Goal: Subscribe to service/newsletter

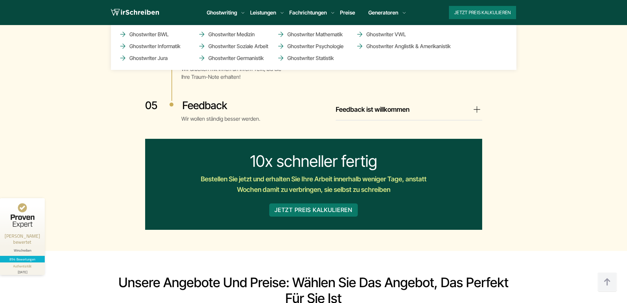
scroll to position [1438, 0]
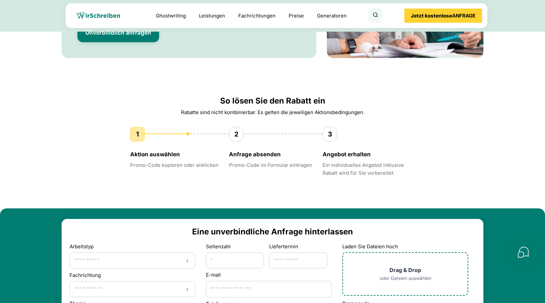
scroll to position [1573, 0]
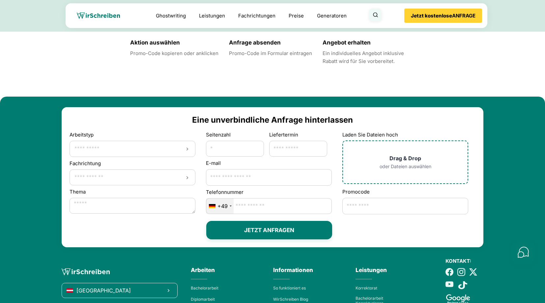
scroll to position [1685, 0]
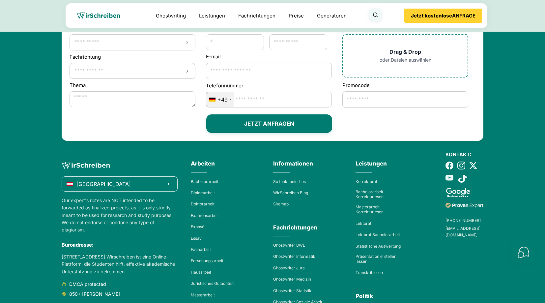
scroll to position [1691, 0]
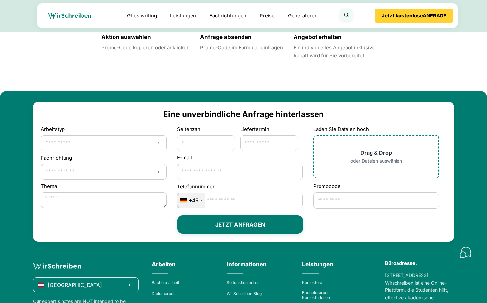
click at [385, 252] on div "Büroadresse:" at bounding box center [419, 261] width 69 height 19
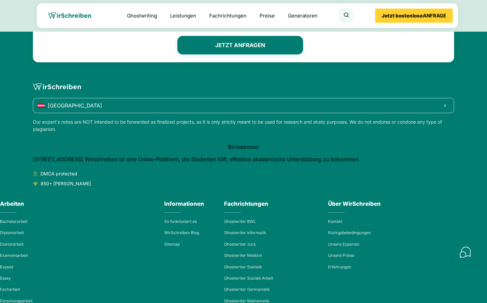
scroll to position [2007, 0]
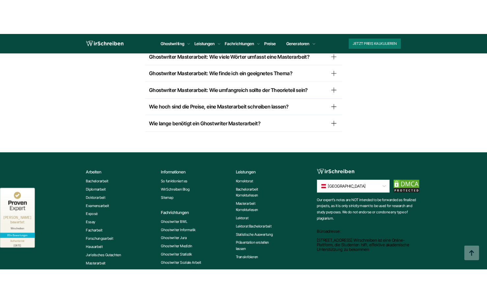
scroll to position [5564, 0]
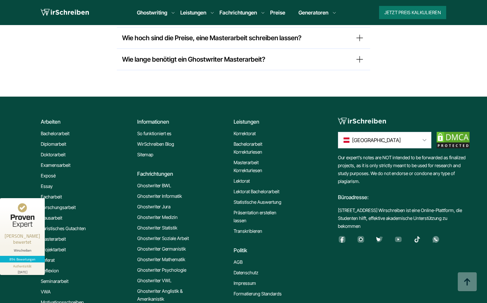
scroll to position [5614, 0]
click at [112, 172] on li "Exposé" at bounding box center [86, 176] width 91 height 8
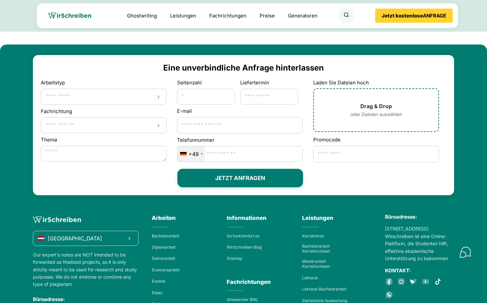
scroll to position [1726, 0]
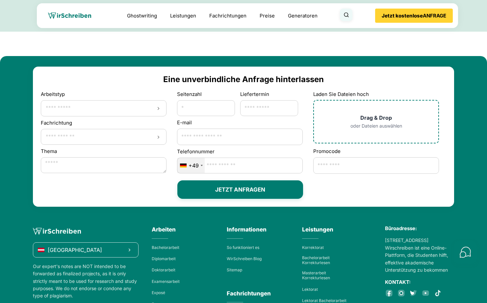
scroll to position [1726, 0]
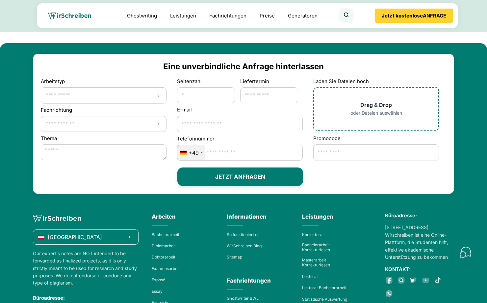
scroll to position [1705, 0]
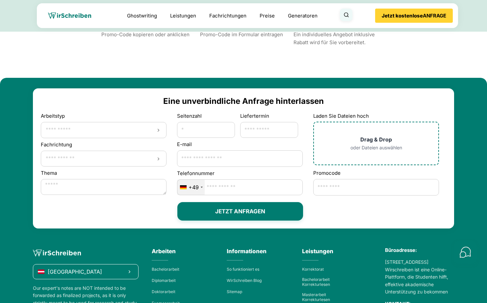
click at [81, 264] on div "[GEOGRAPHIC_DATA]" at bounding box center [86, 271] width 106 height 15
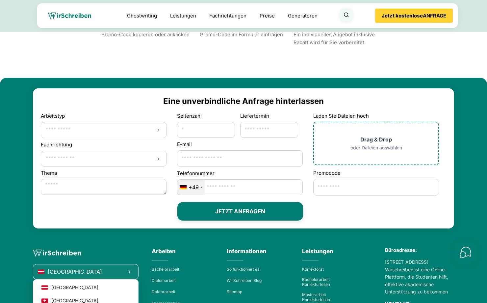
click at [99, 239] on div "Österreich Österreich" at bounding box center [86, 259] width 106 height 40
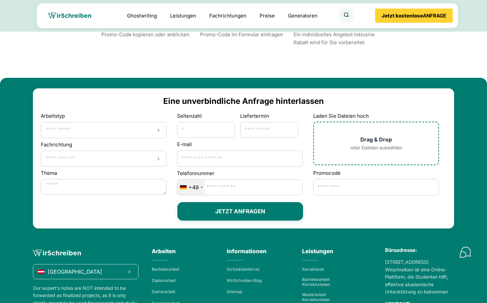
drag, startPoint x: 75, startPoint y: 186, endPoint x: 35, endPoint y: 148, distance: 55.4
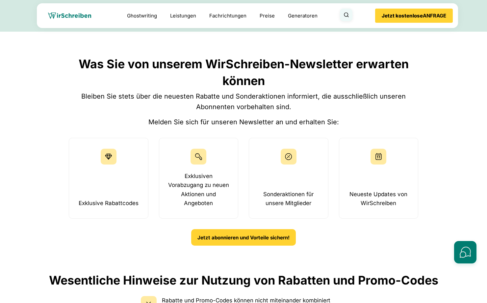
scroll to position [559, 0]
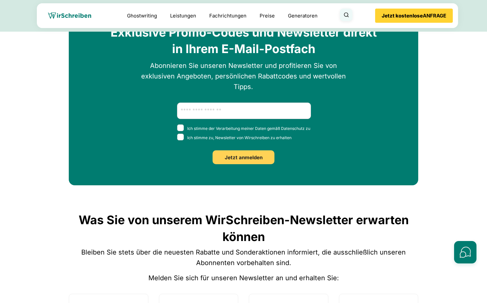
click at [330, 92] on p "Abonnieren Sie unseren Newsletter und profitieren Sie von exklusiven Angeboten,…" at bounding box center [243, 76] width 215 height 32
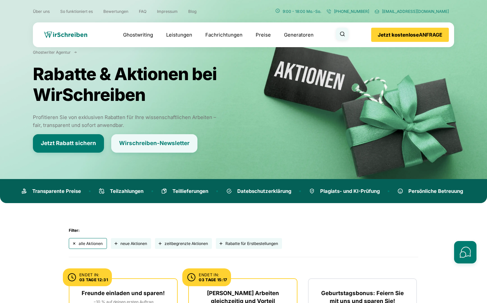
scroll to position [0, 0]
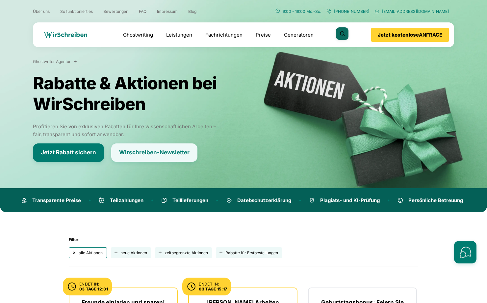
click at [349, 30] on button "Suche öffnen" at bounding box center [342, 33] width 13 height 13
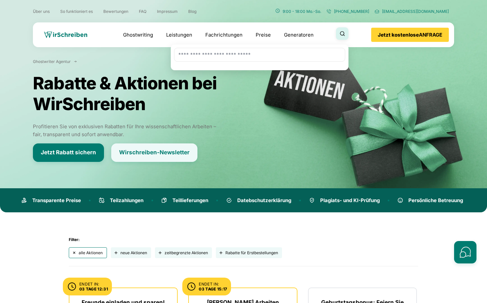
click at [345, 33] on icon "Suche schließen" at bounding box center [342, 33] width 5 height 5
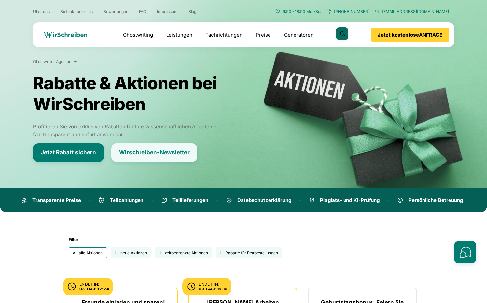
click at [345, 36] on icon "Suche öffnen" at bounding box center [343, 34] width 6 height 6
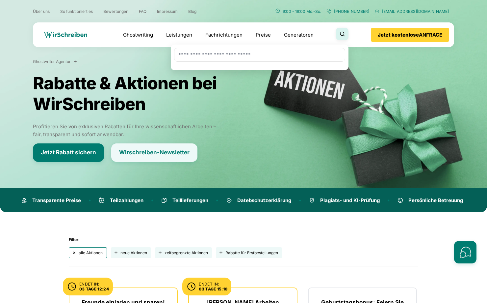
drag, startPoint x: 257, startPoint y: 93, endPoint x: 302, endPoint y: 24, distance: 82.5
click at [257, 93] on div "Ghostwriter Agentur Rabatte & Aktionen bei WirSchreiben Profitieren Sie von exk…" at bounding box center [244, 109] width 432 height 103
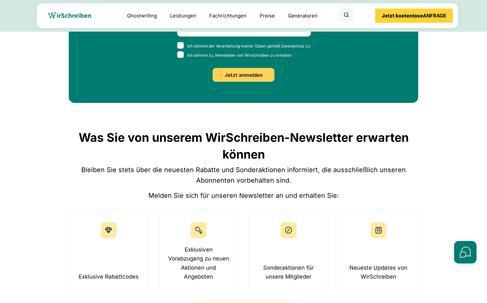
scroll to position [612, 0]
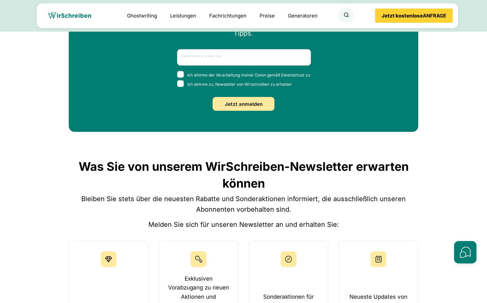
click at [241, 111] on button "Jetzt anmelden" at bounding box center [244, 104] width 62 height 14
click at [211, 66] on input "E-Mail Bitte E‑Mail eingeben" at bounding box center [244, 57] width 134 height 16
type input "**********"
click at [190, 79] on span "Ich stimme der Verarbeitung meiner Daten gemäß Datenschutz zu" at bounding box center [243, 74] width 133 height 9
click at [177, 89] on span "Ich stimme zu, Newsletter von Wirschreiben zu erhalten" at bounding box center [234, 83] width 115 height 9
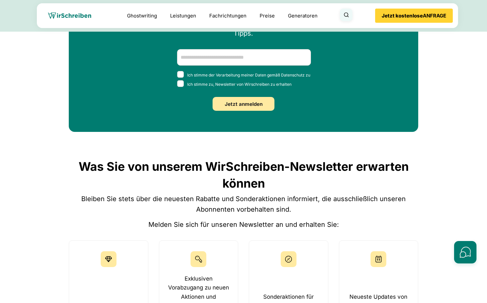
click at [230, 111] on button "Jetzt anmelden" at bounding box center [244, 104] width 62 height 14
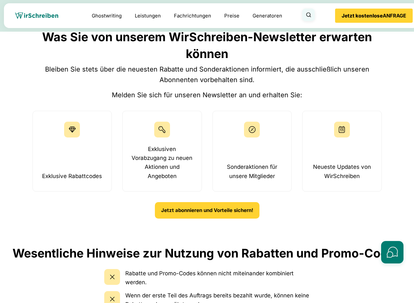
scroll to position [597, 0]
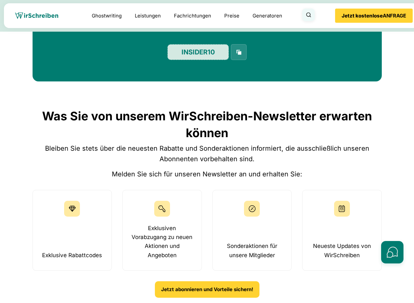
click at [235, 56] on icon "Code kopieren: INSIDER10" at bounding box center [239, 52] width 8 height 8
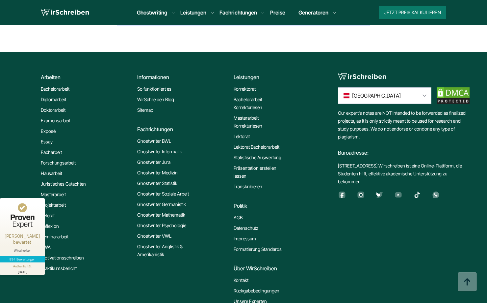
scroll to position [5693, 0]
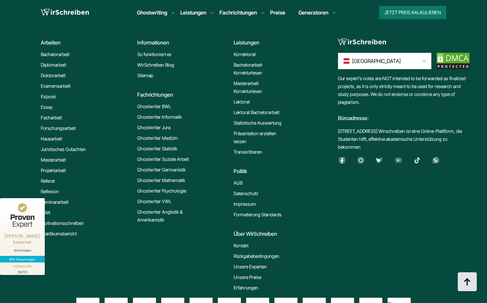
click at [464, 284] on img at bounding box center [468, 282] width 20 height 20
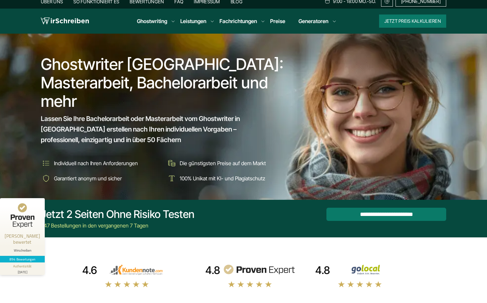
scroll to position [0, 0]
